Goal: Navigation & Orientation: Find specific page/section

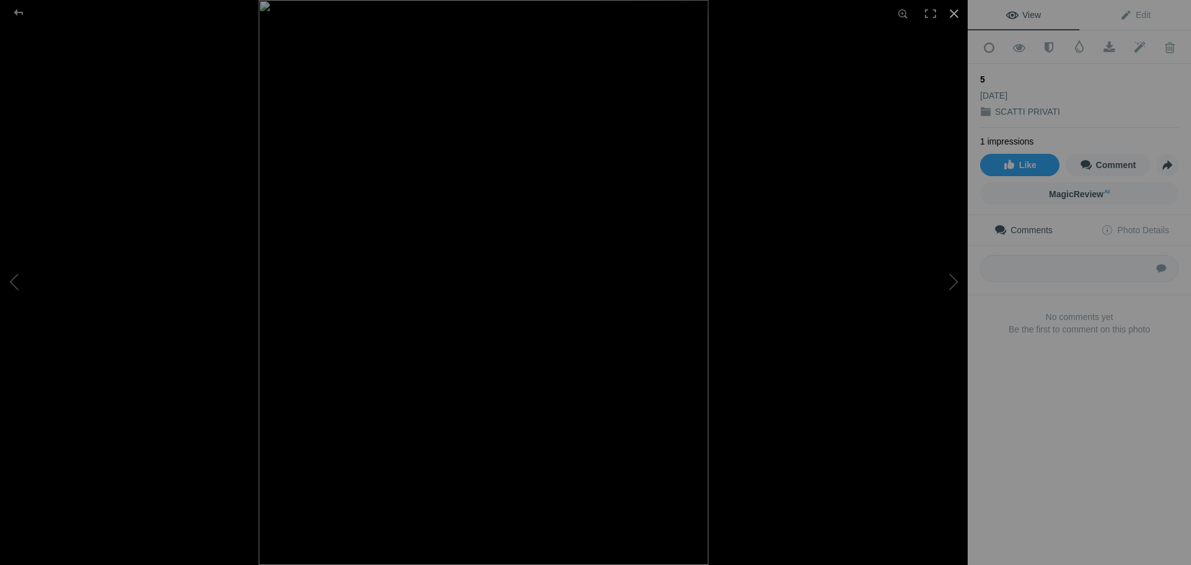
click at [955, 11] on div at bounding box center [953, 13] width 27 height 27
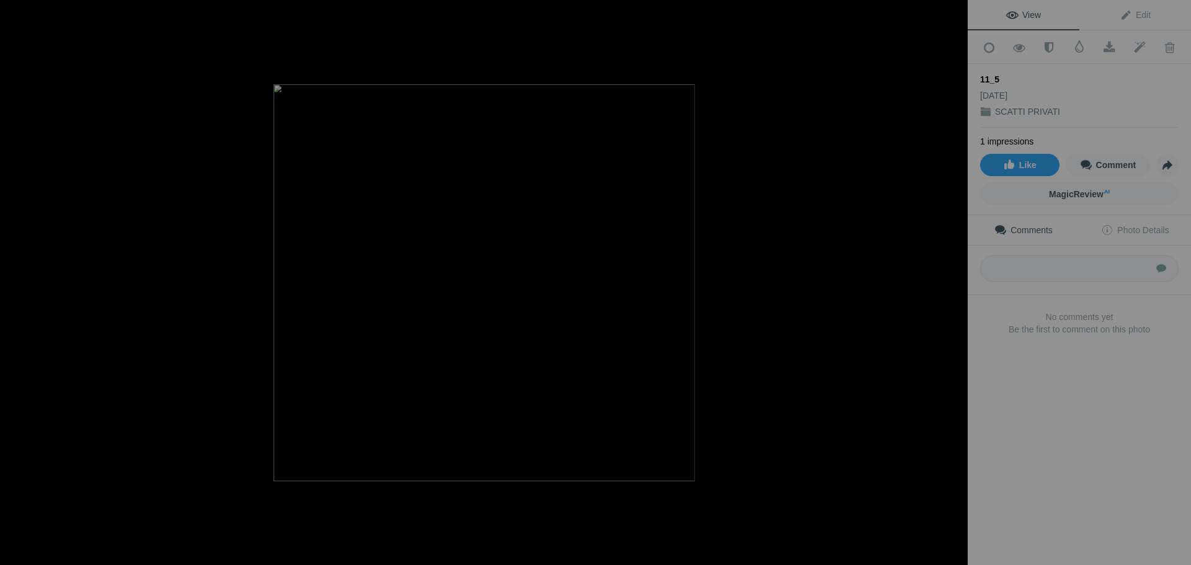
click at [955, 12] on div at bounding box center [953, 13] width 27 height 27
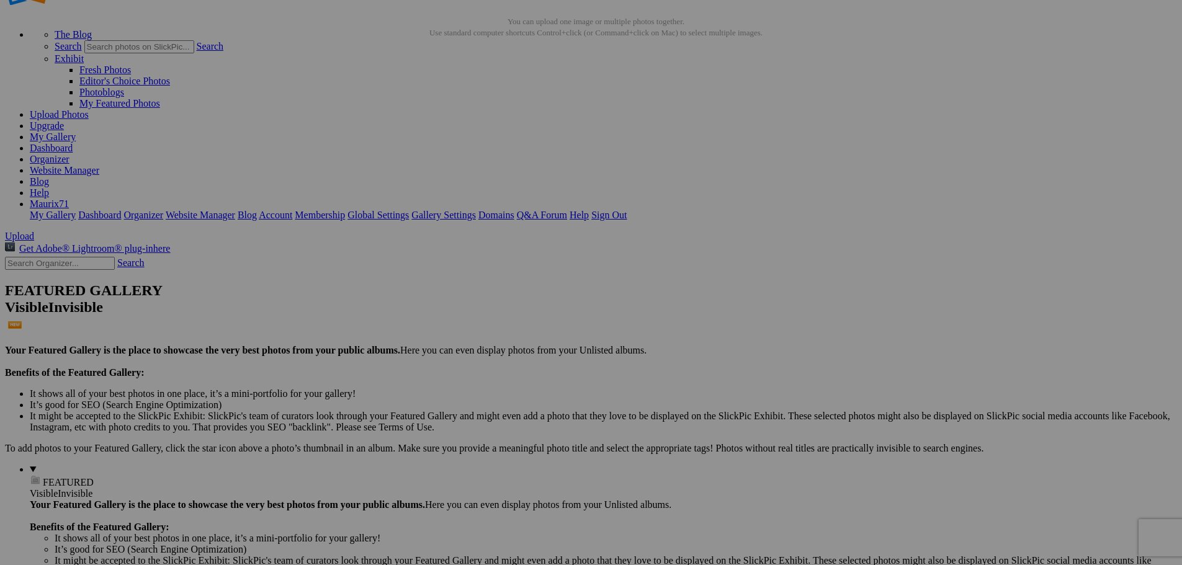
scroll to position [124, 0]
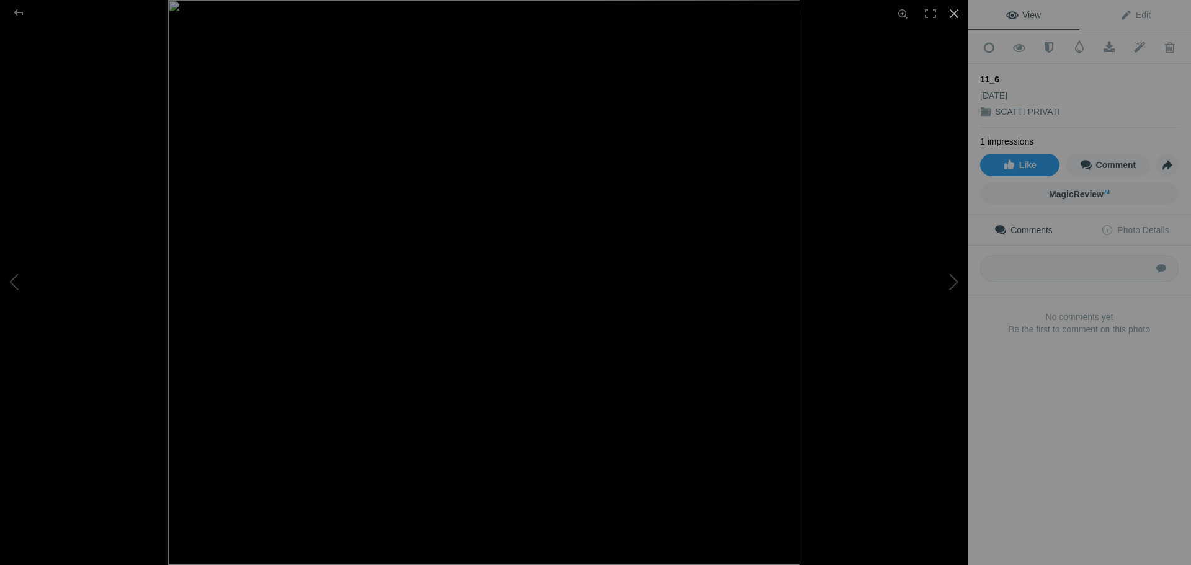
click at [955, 10] on div at bounding box center [953, 13] width 27 height 27
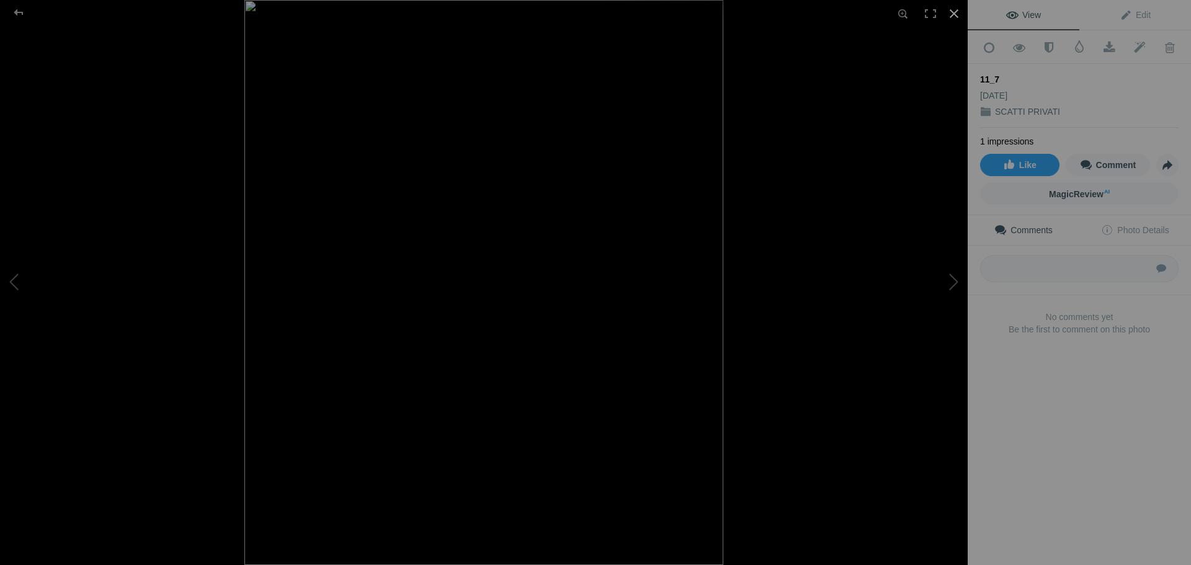
click at [953, 7] on div at bounding box center [953, 13] width 27 height 27
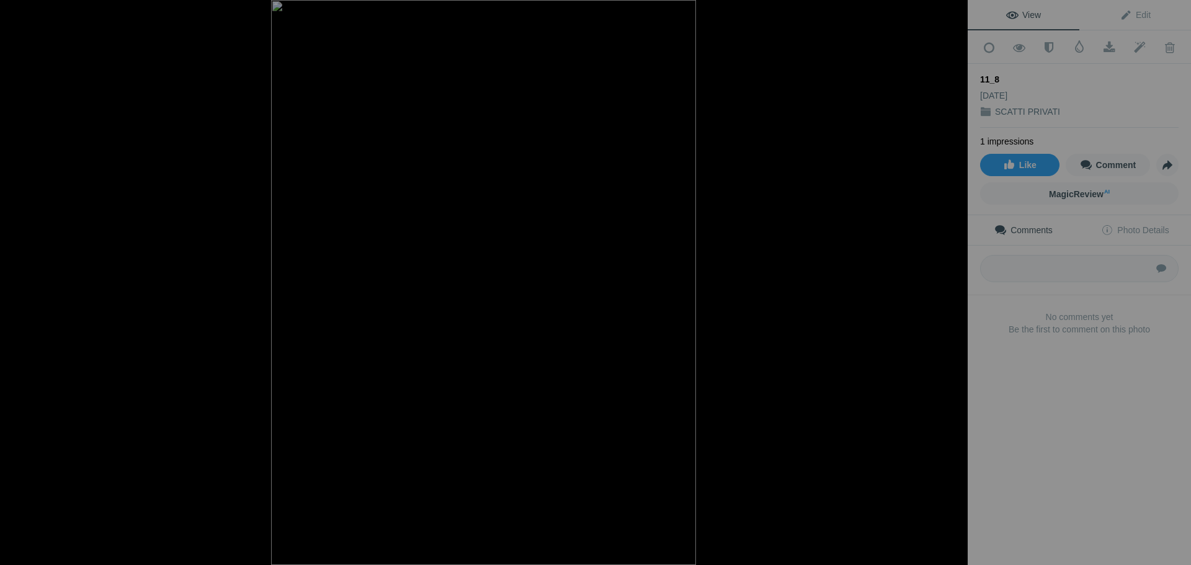
click at [958, 8] on div at bounding box center [953, 13] width 27 height 27
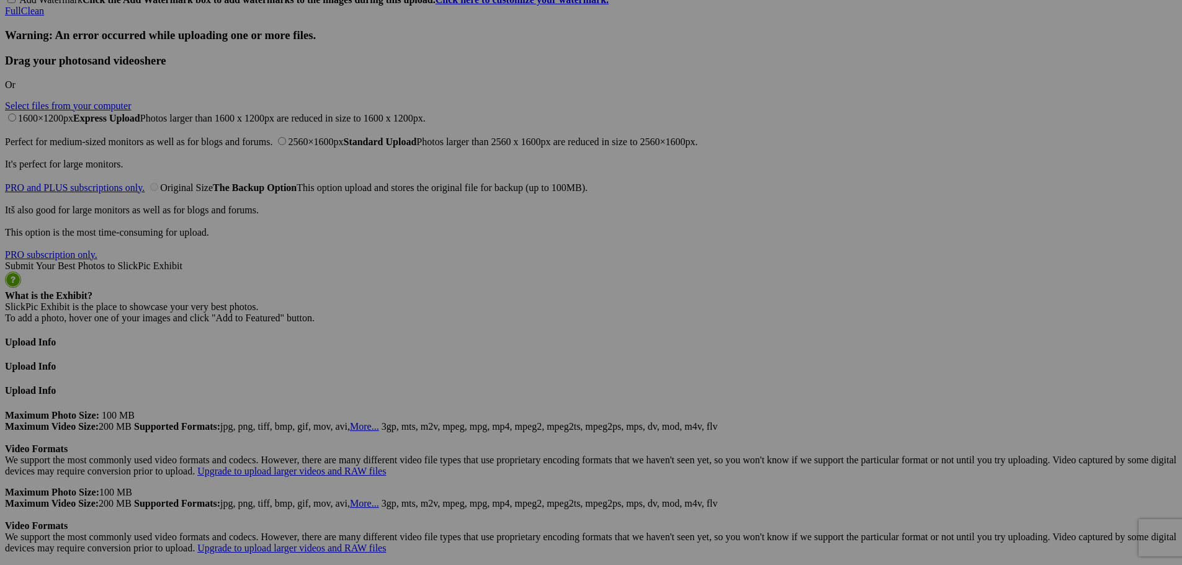
scroll to position [2853, 0]
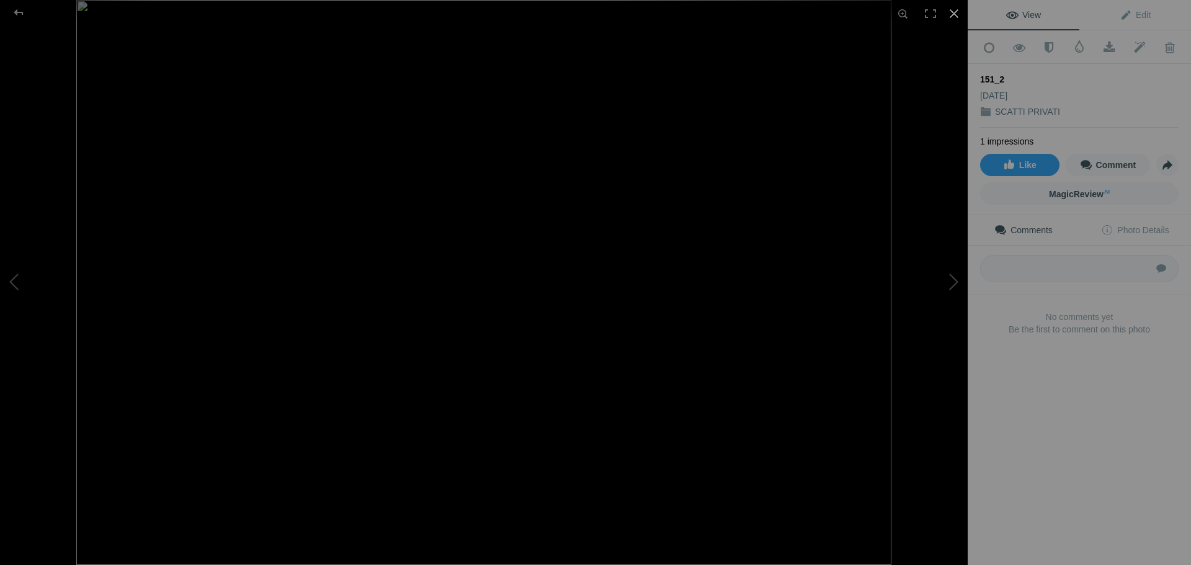
click at [959, 9] on div at bounding box center [953, 13] width 27 height 27
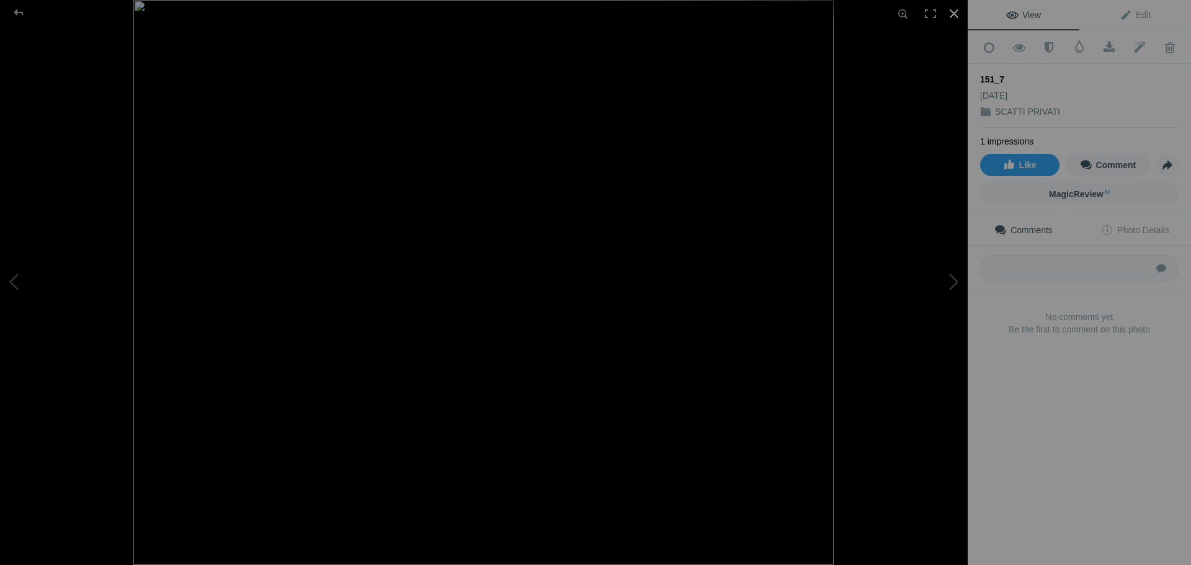
click at [951, 10] on div at bounding box center [953, 13] width 27 height 27
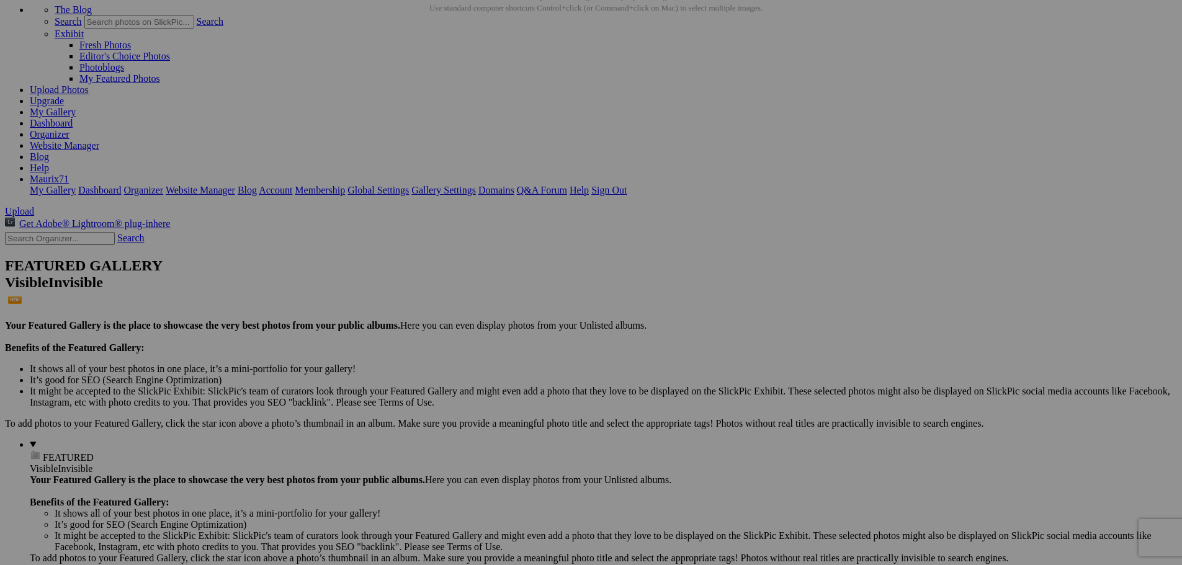
scroll to position [0, 0]
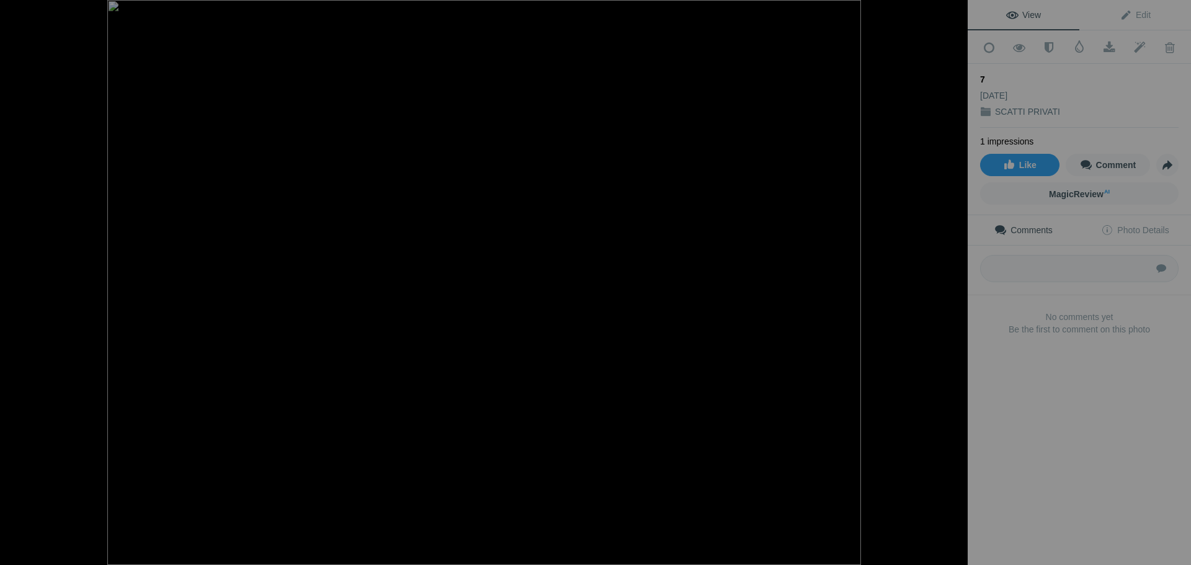
click at [955, 7] on div at bounding box center [953, 13] width 27 height 27
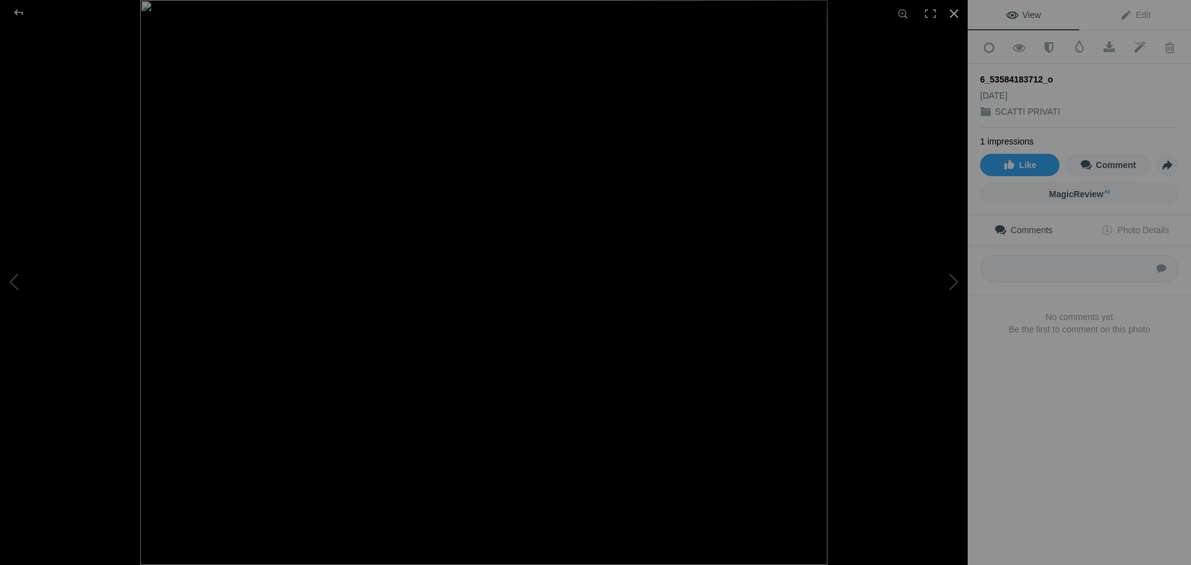
click at [950, 14] on div at bounding box center [953, 13] width 27 height 27
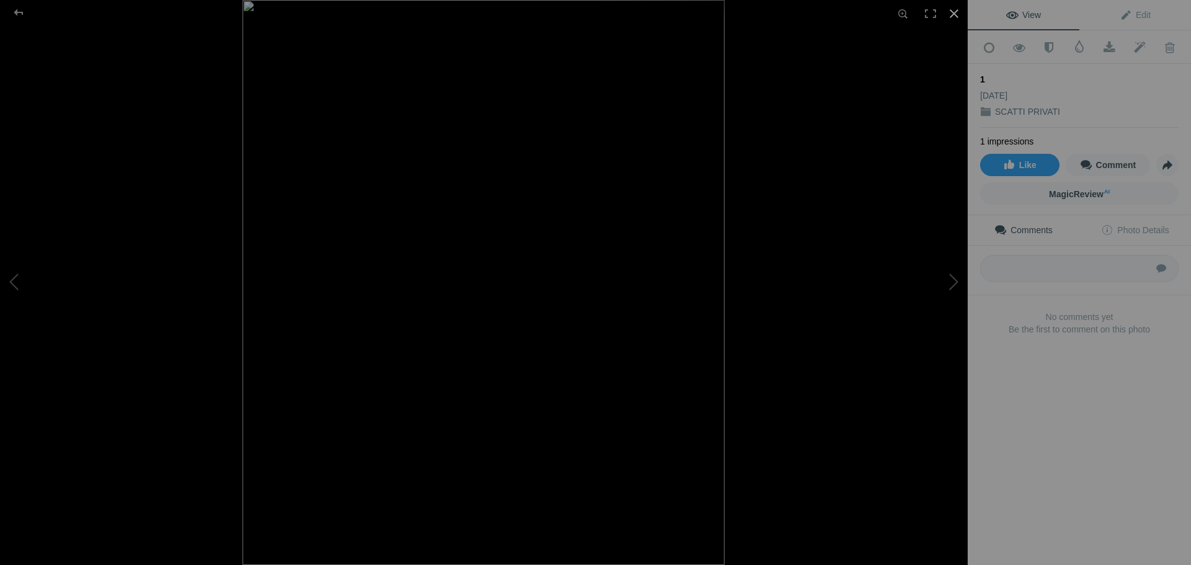
click at [955, 10] on div at bounding box center [953, 13] width 27 height 27
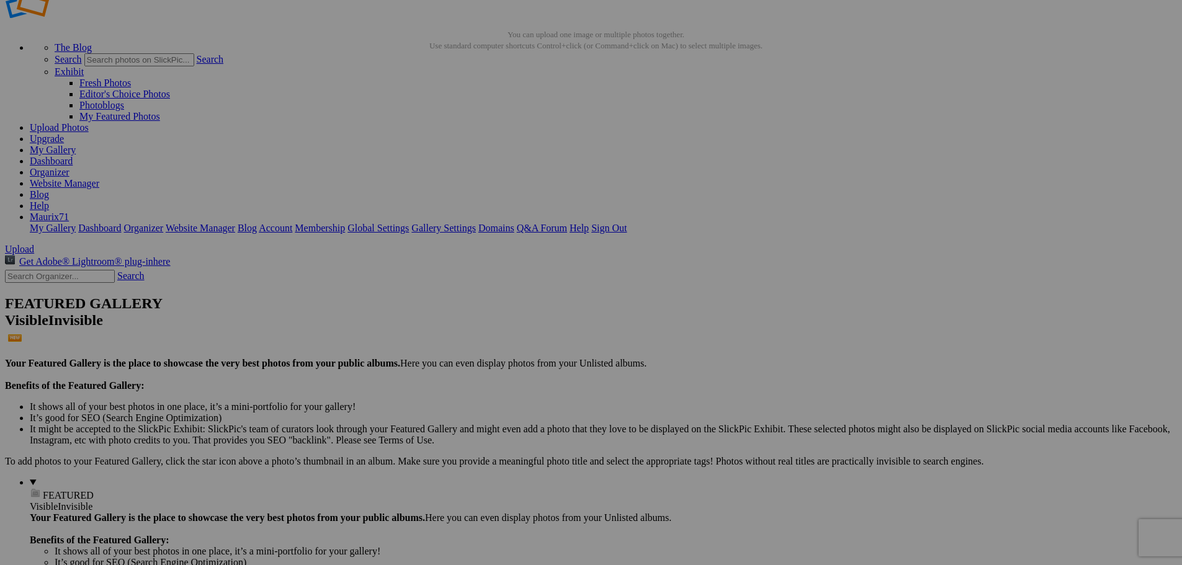
scroll to position [62, 0]
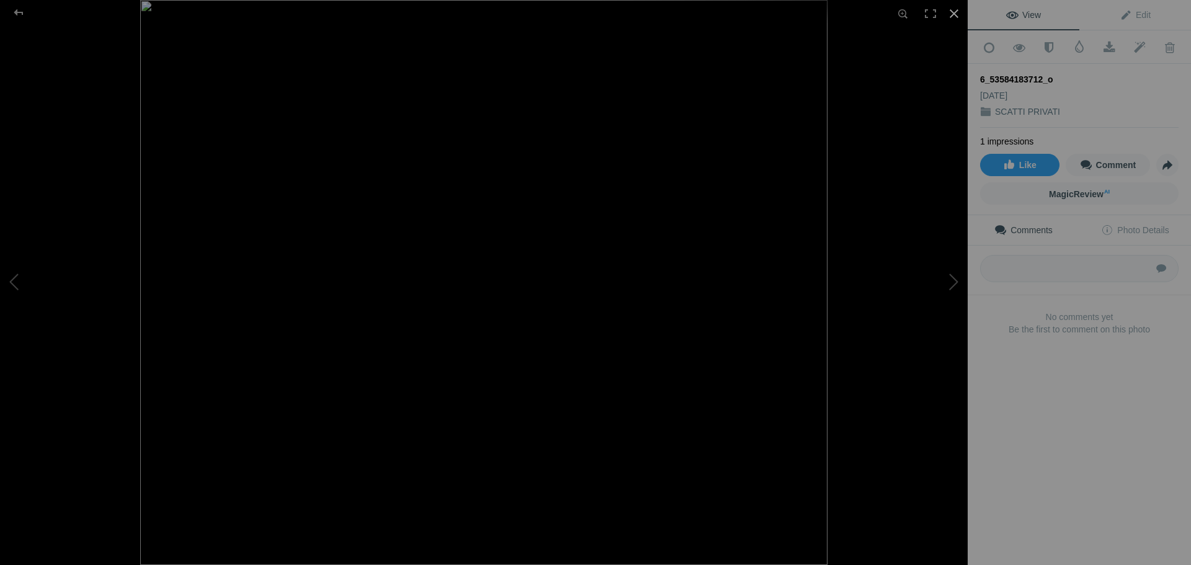
click at [949, 8] on div at bounding box center [953, 13] width 27 height 27
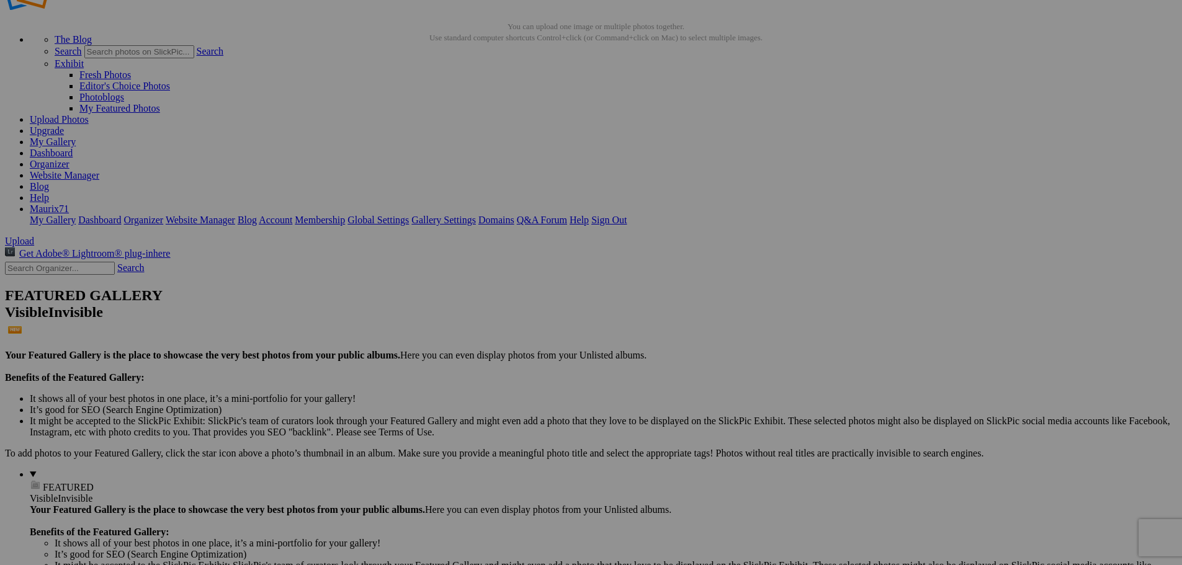
scroll to position [124, 0]
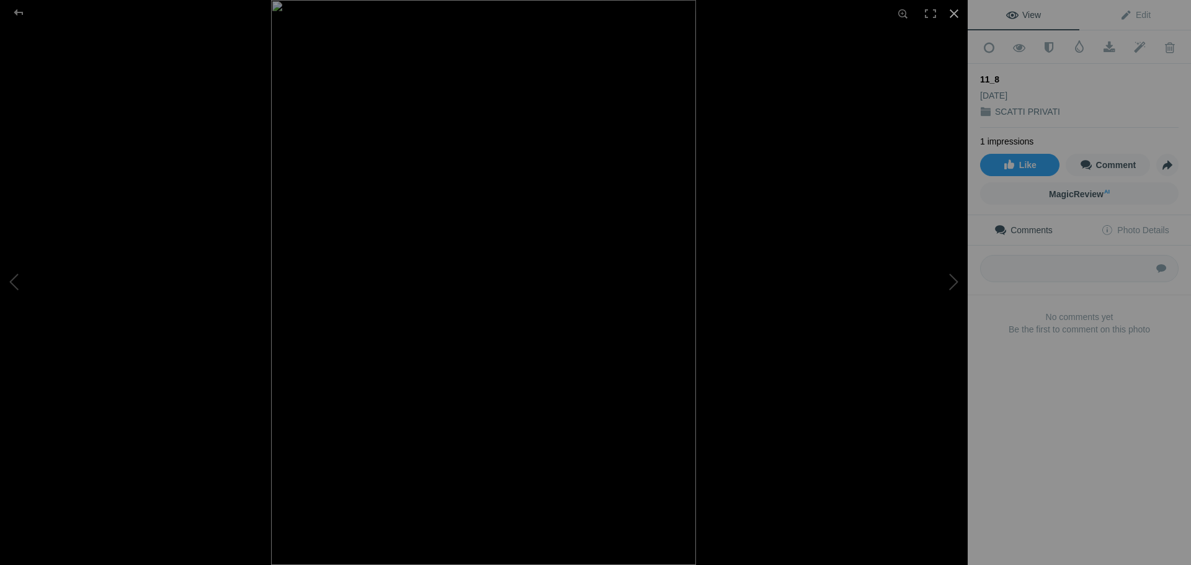
click at [952, 9] on div at bounding box center [953, 13] width 27 height 27
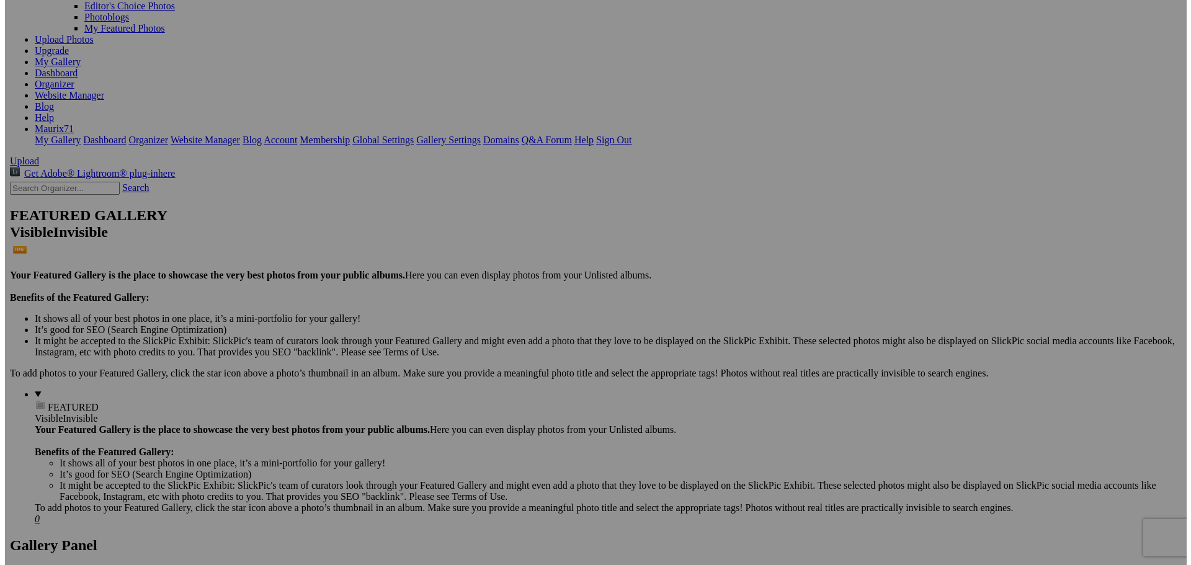
scroll to position [6, 0]
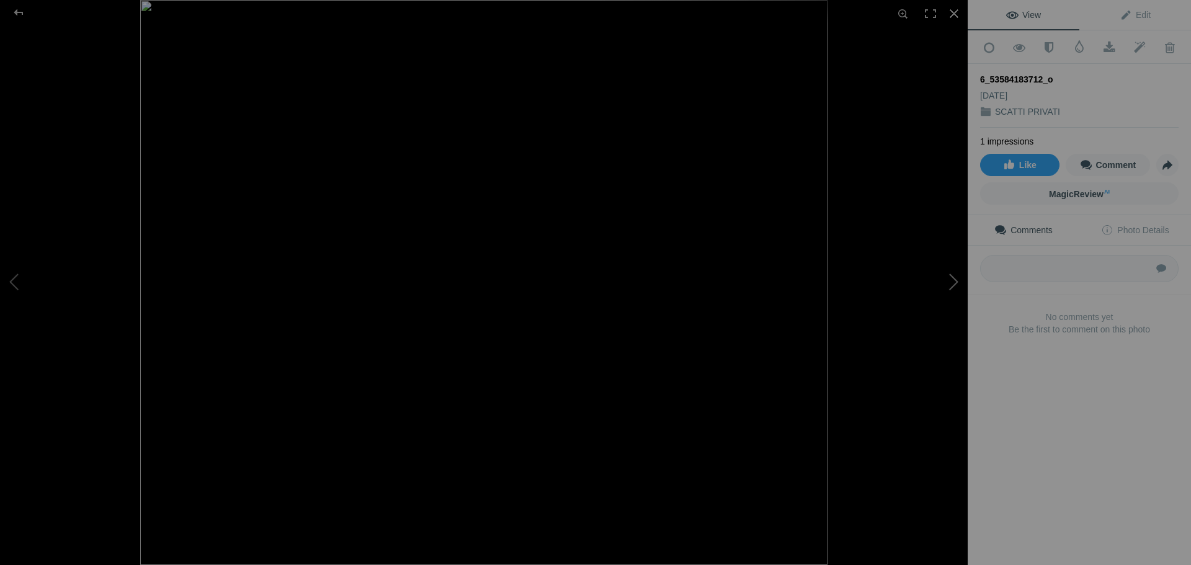
click at [950, 282] on button at bounding box center [921, 282] width 93 height 203
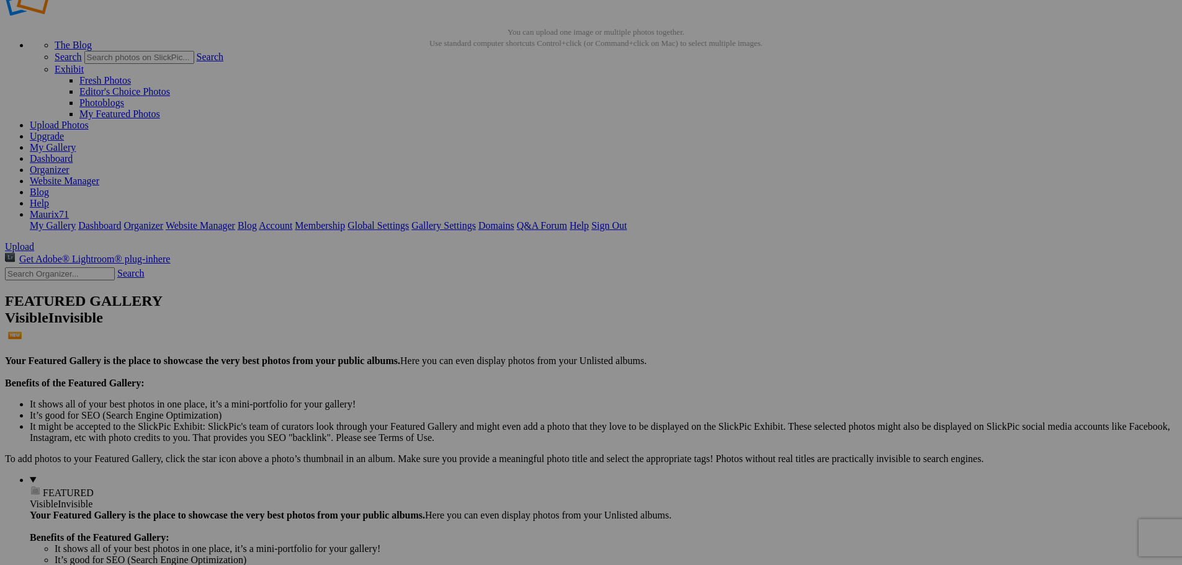
scroll to position [62, 0]
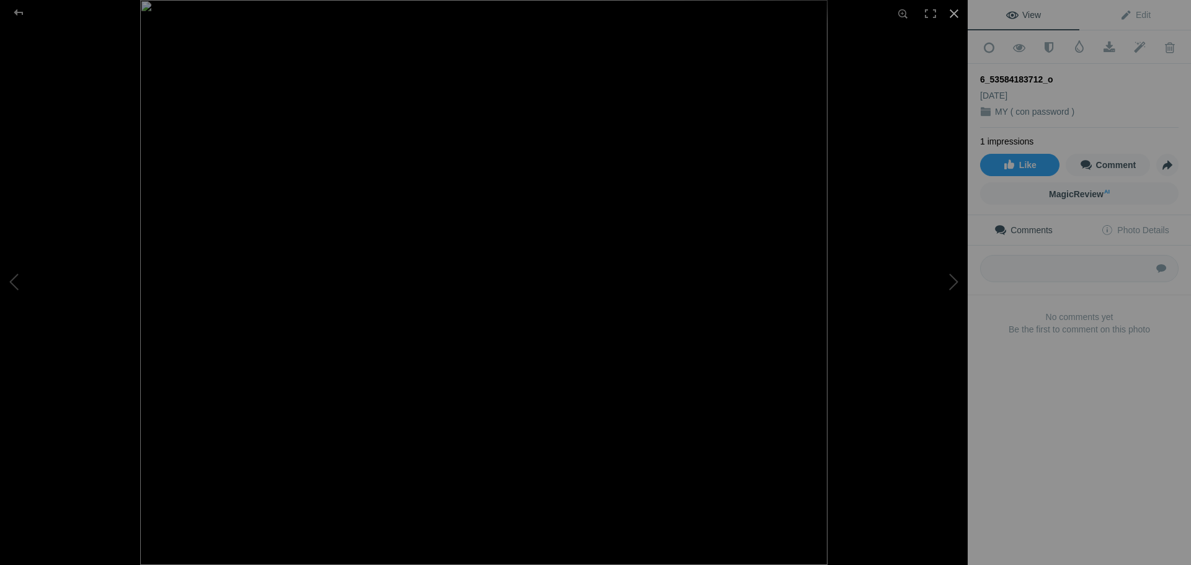
click at [955, 14] on div at bounding box center [953, 13] width 27 height 27
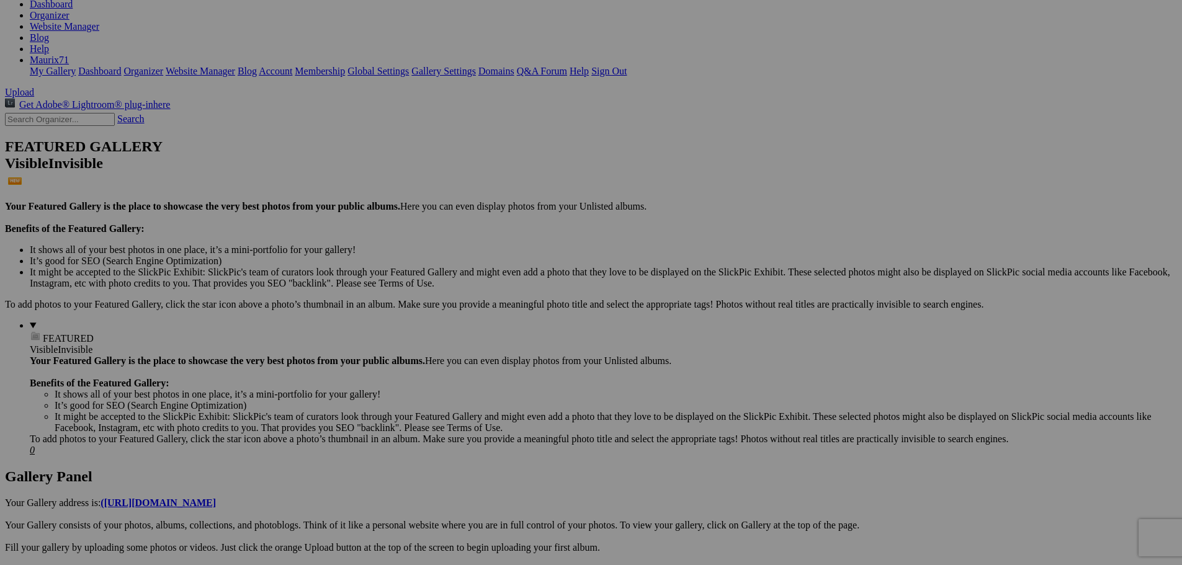
scroll to position [310, 0]
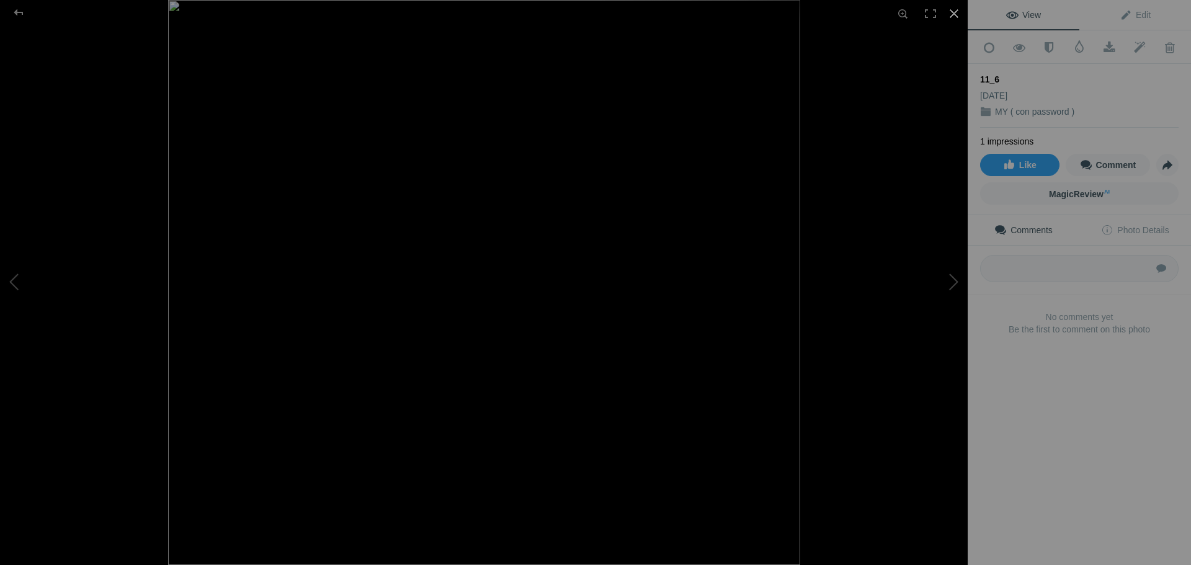
click at [952, 12] on div at bounding box center [953, 13] width 27 height 27
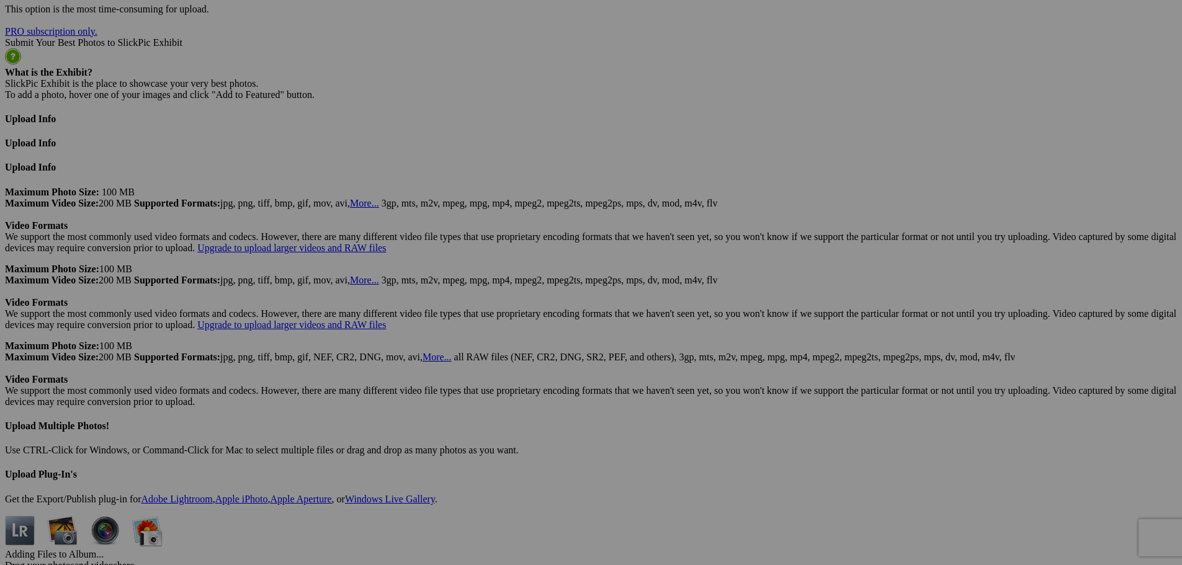
scroll to position [2920, 0]
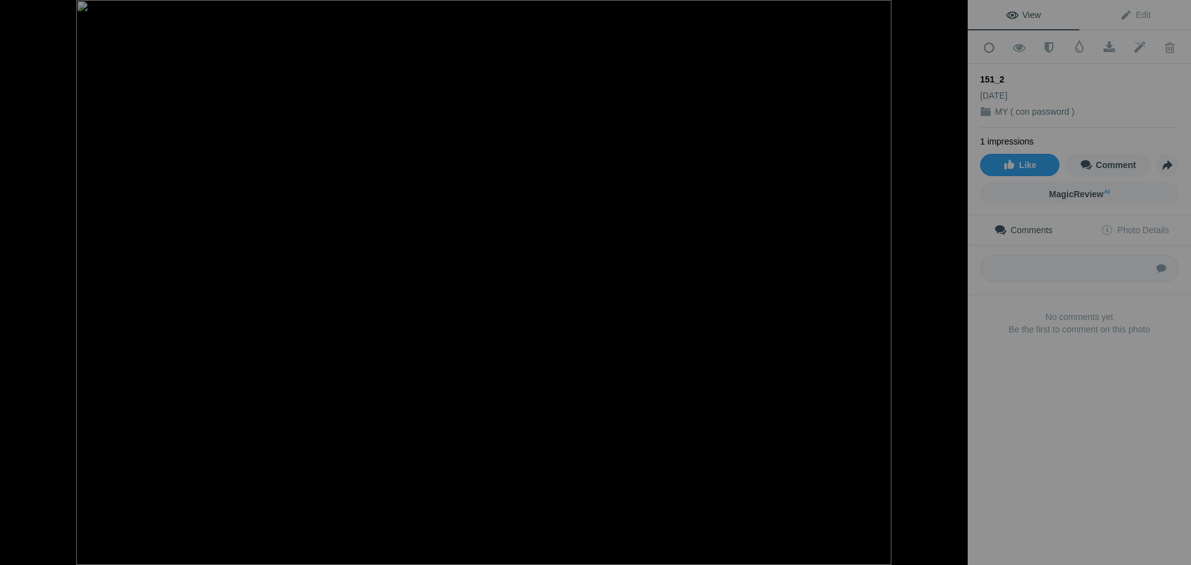
click at [952, 14] on div at bounding box center [953, 13] width 27 height 27
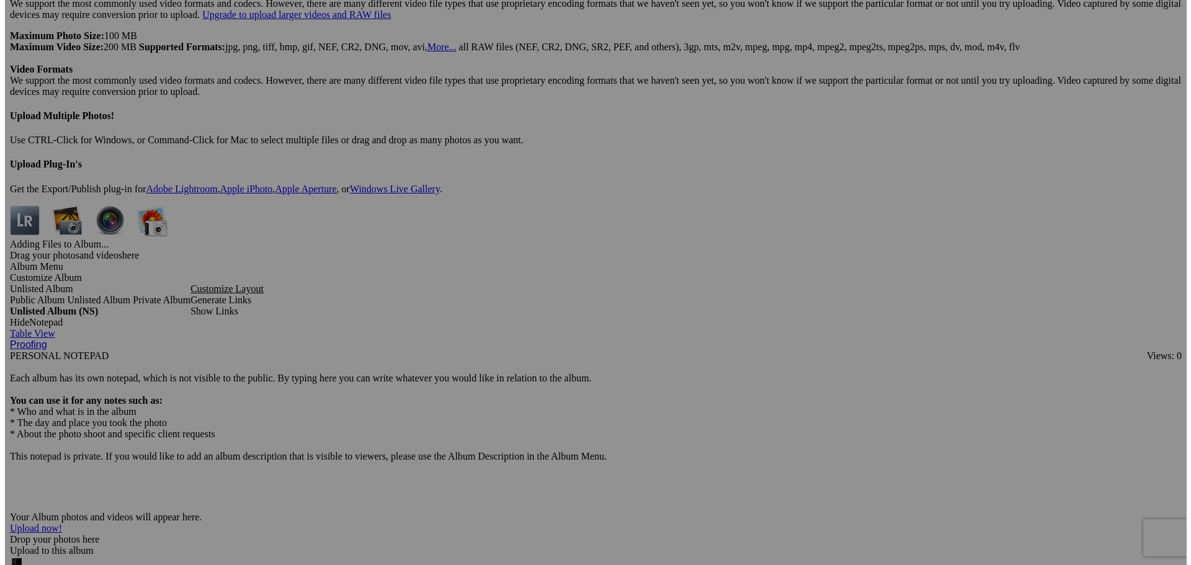
scroll to position [3293, 0]
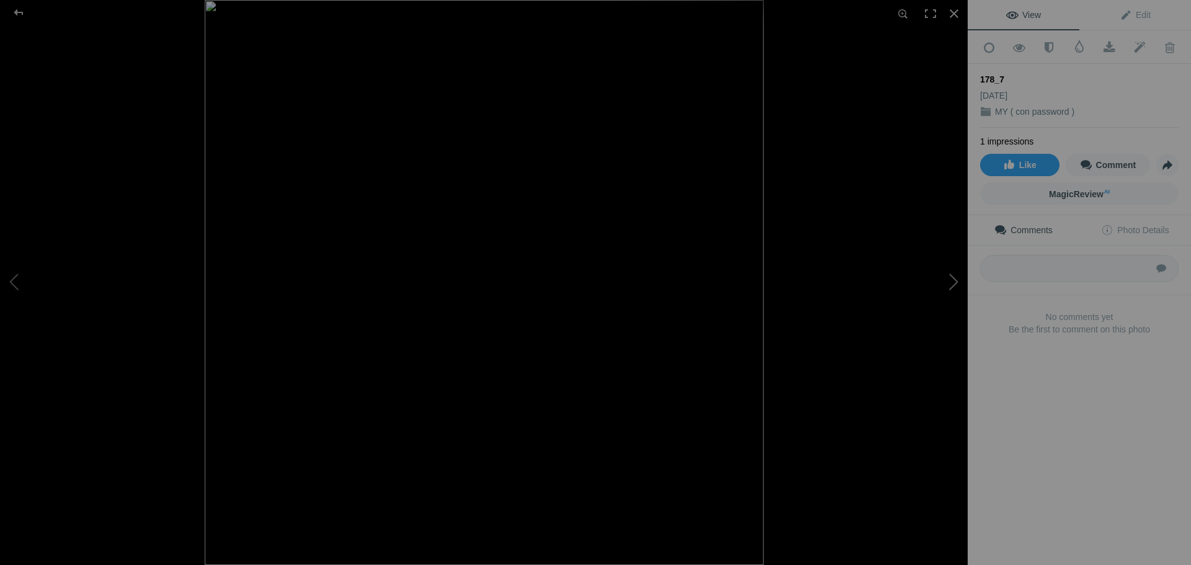
click at [950, 278] on button at bounding box center [921, 282] width 93 height 203
